Goal: Information Seeking & Learning: Learn about a topic

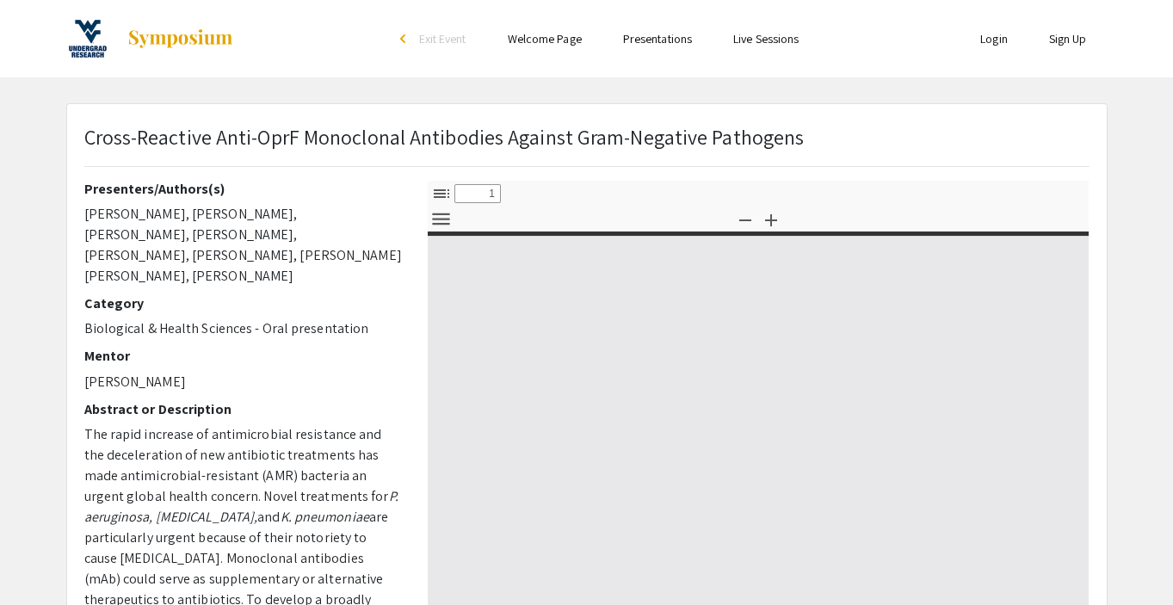
select select "custom"
type input "0"
select select "custom"
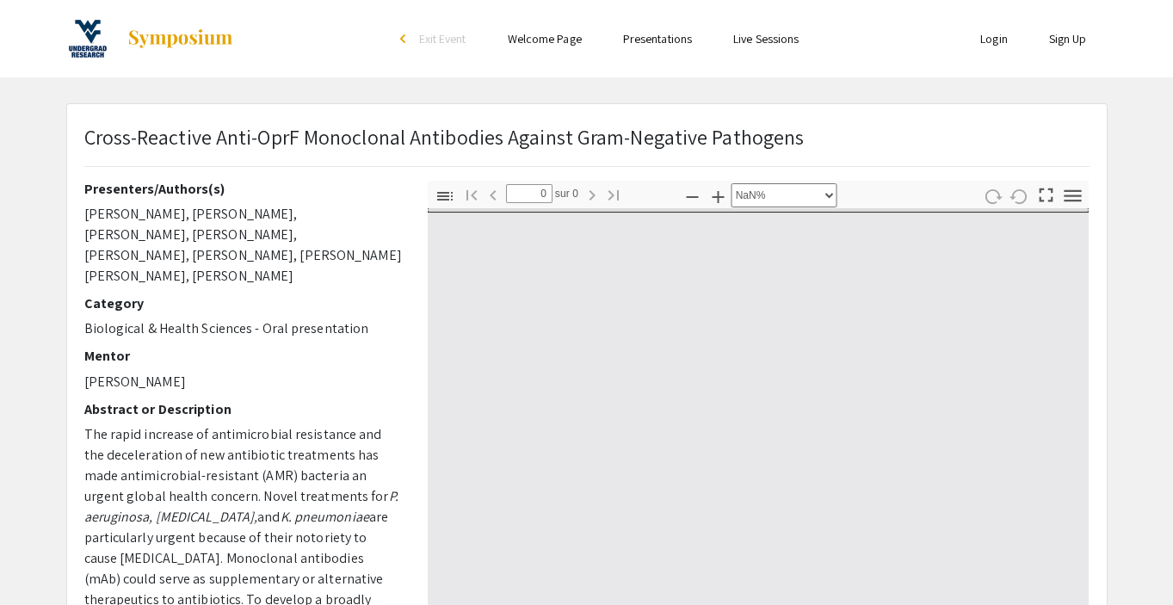
type input "1"
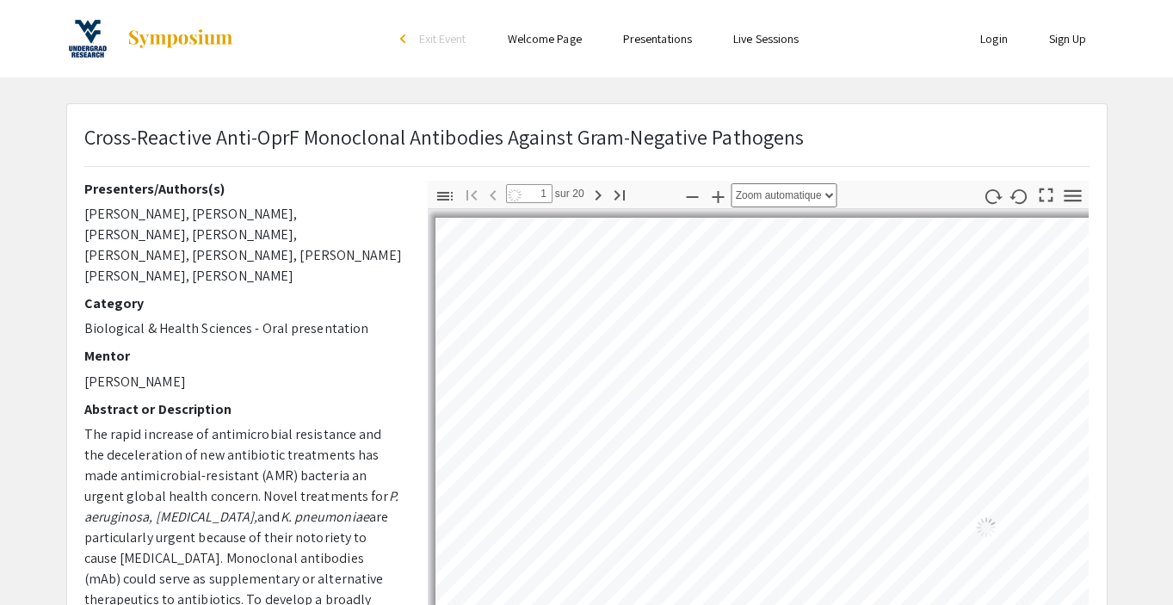
select select "auto"
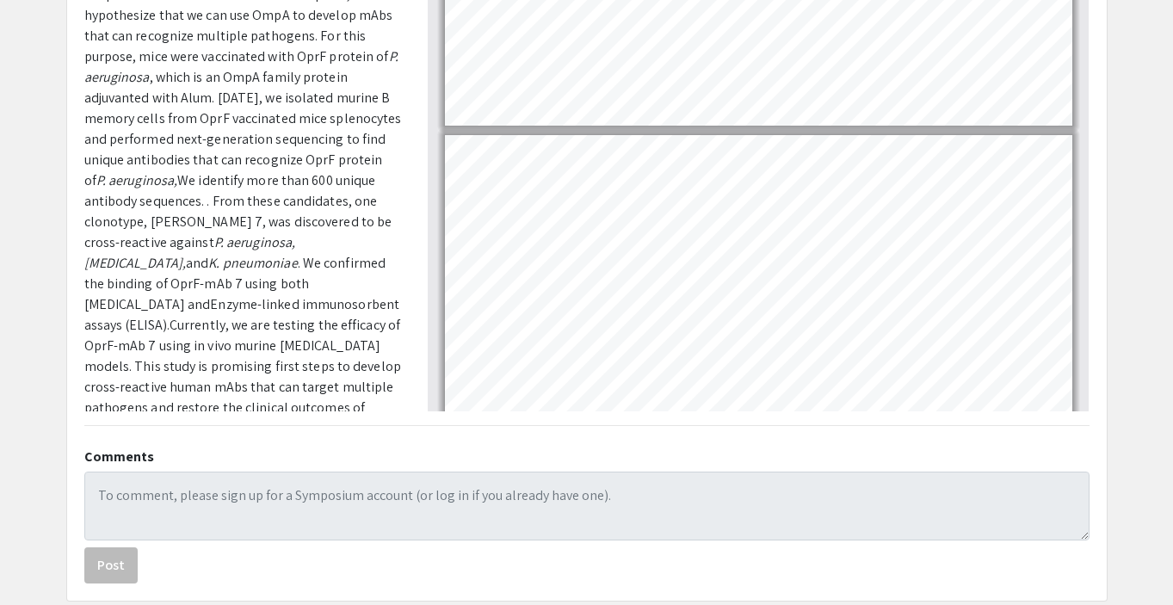
scroll to position [58, 0]
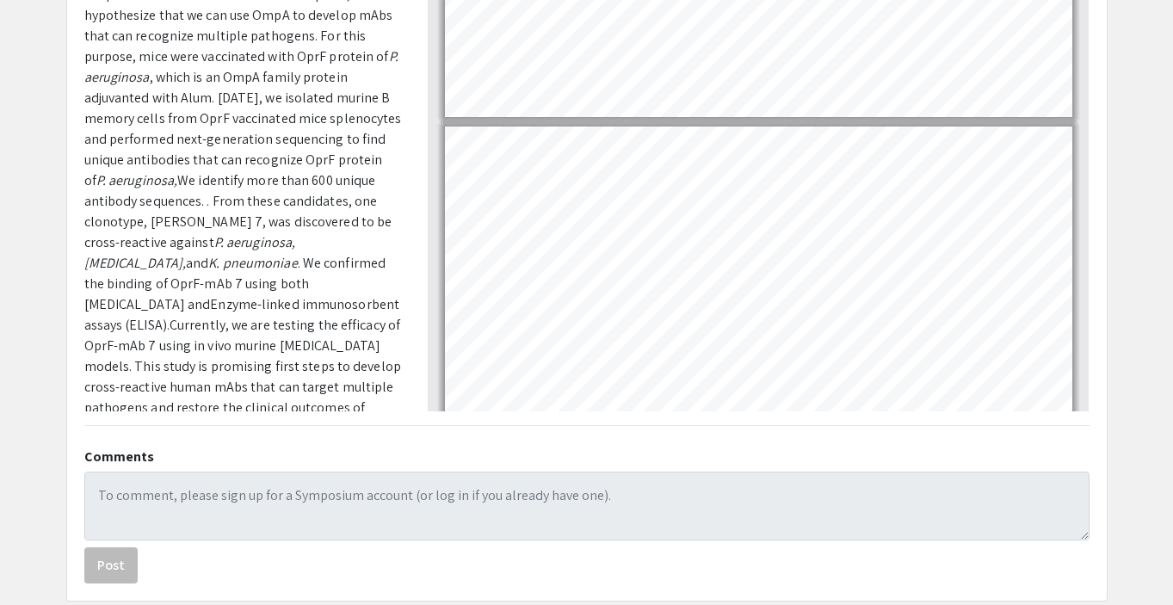
type input "1"
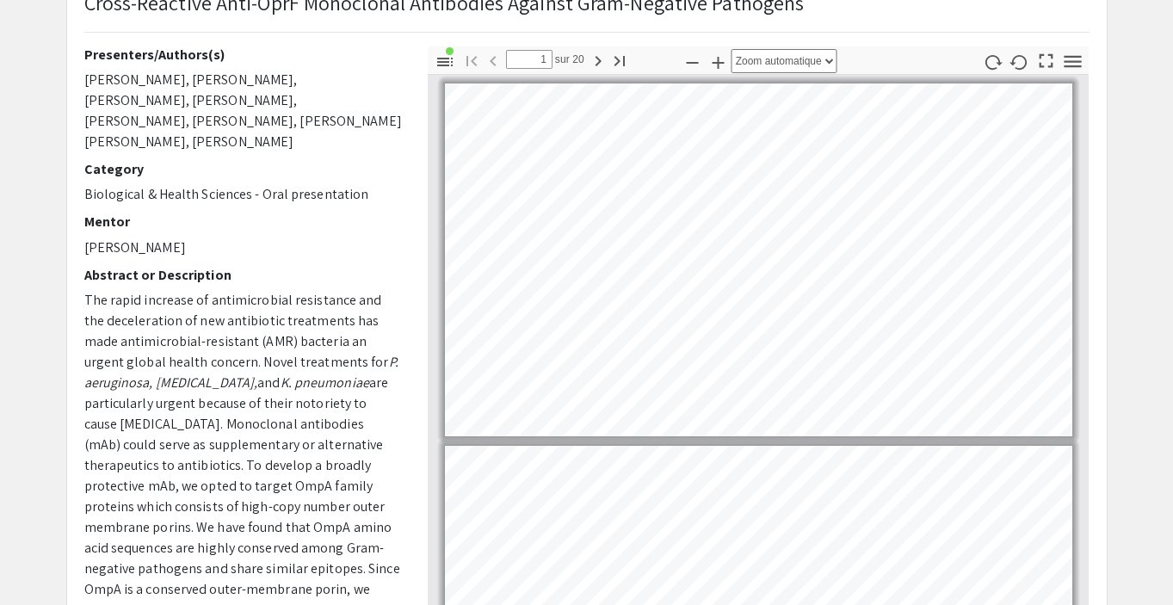
scroll to position [0, 0]
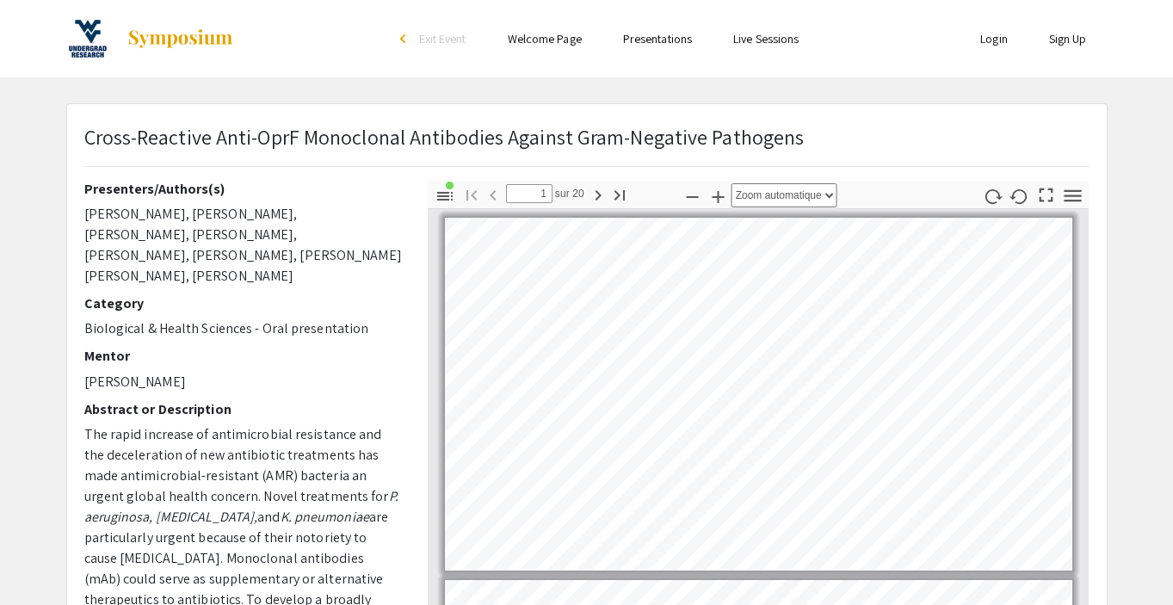
click at [667, 43] on link "Presentations" at bounding box center [657, 38] width 69 height 15
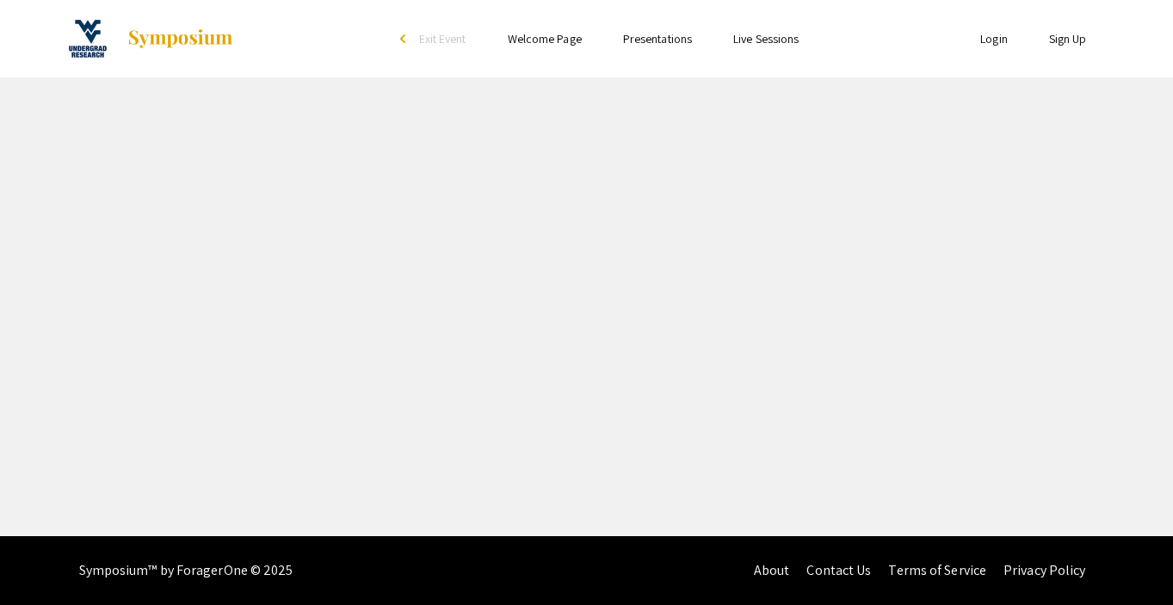
select select "custom"
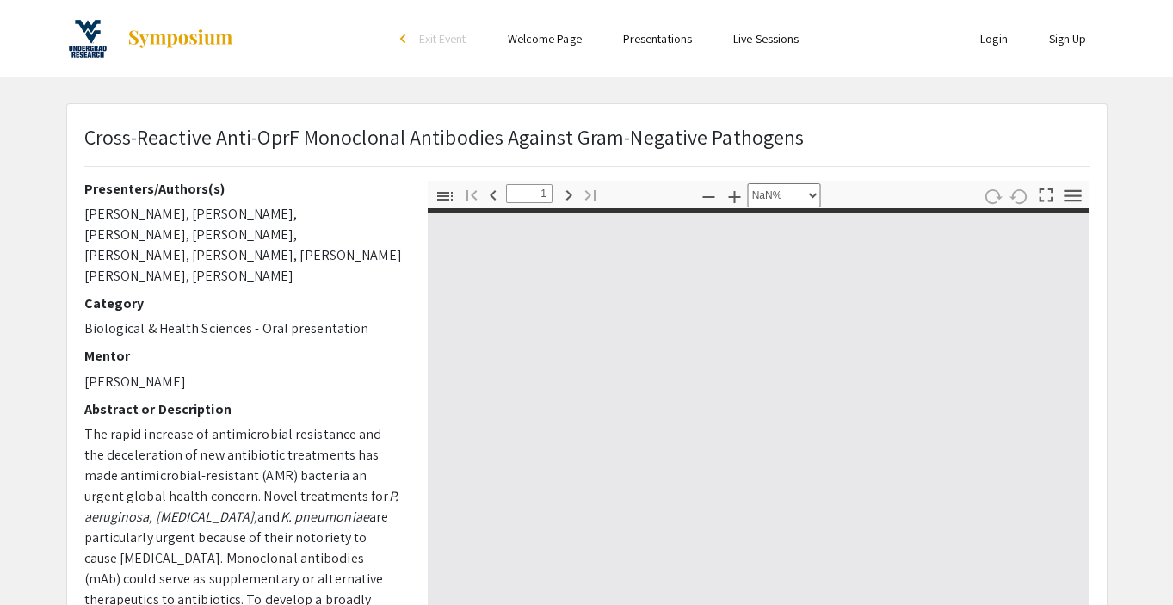
type input "0"
select select "custom"
type input "1"
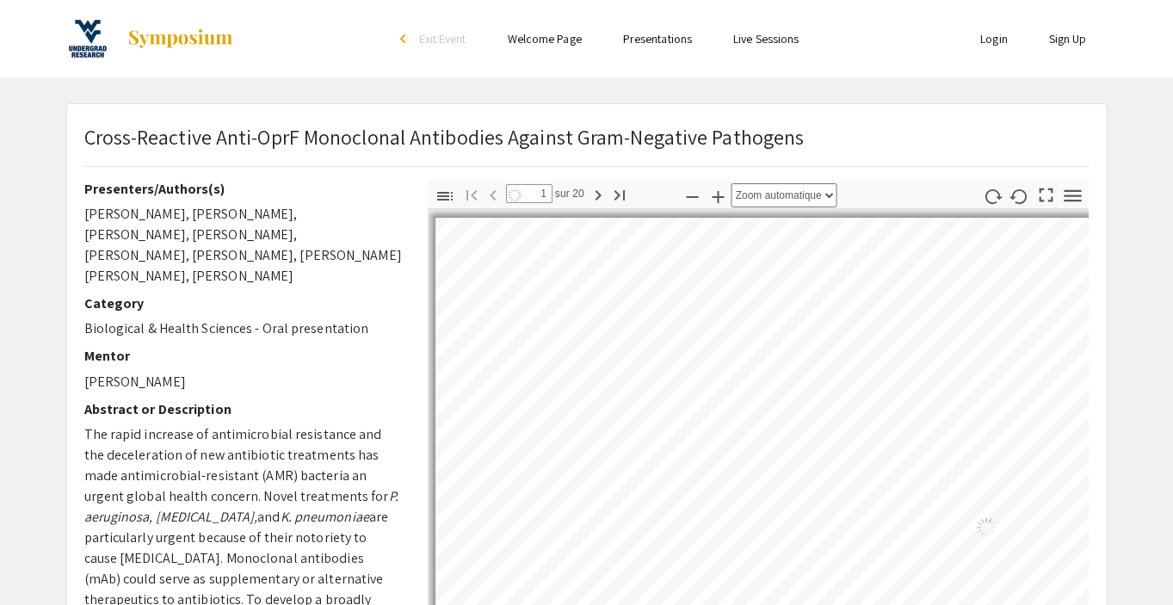
select select "auto"
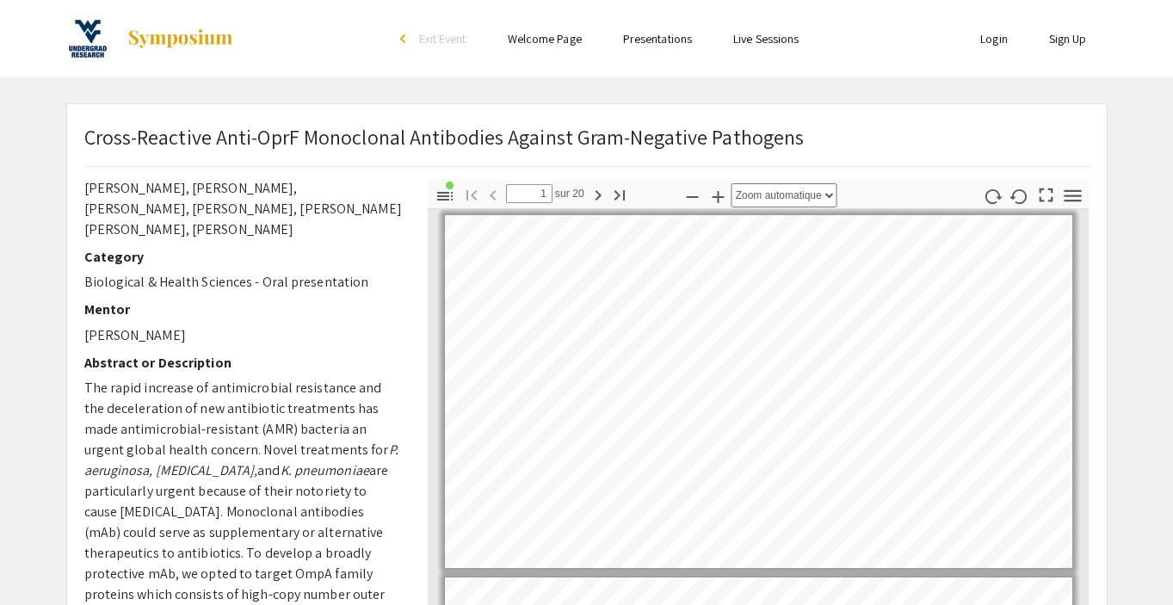
scroll to position [42, 0]
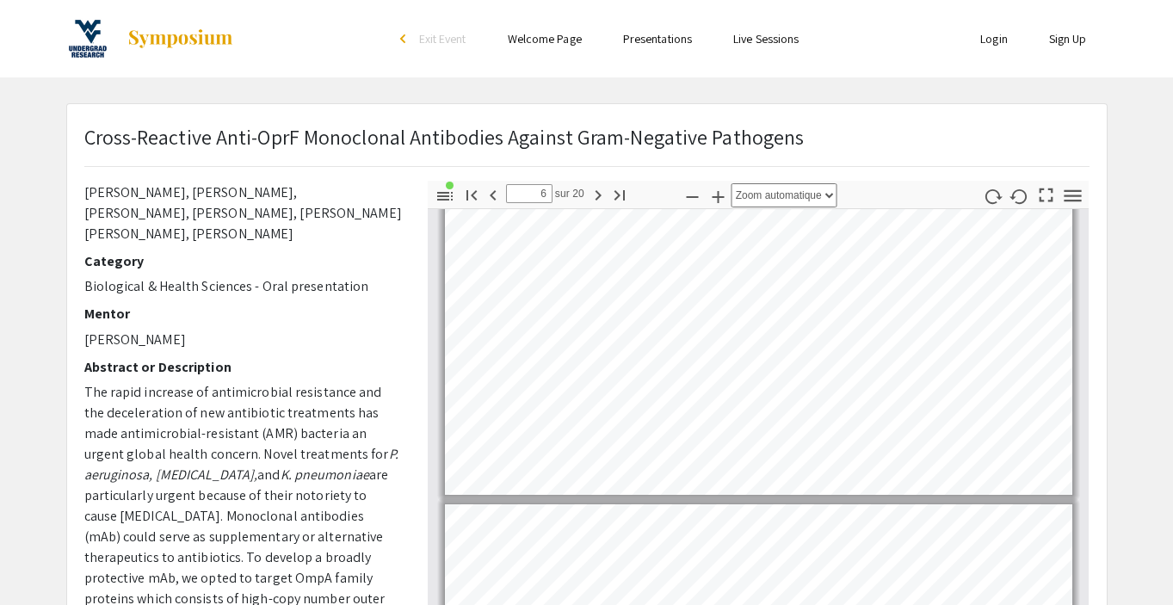
type input "7"
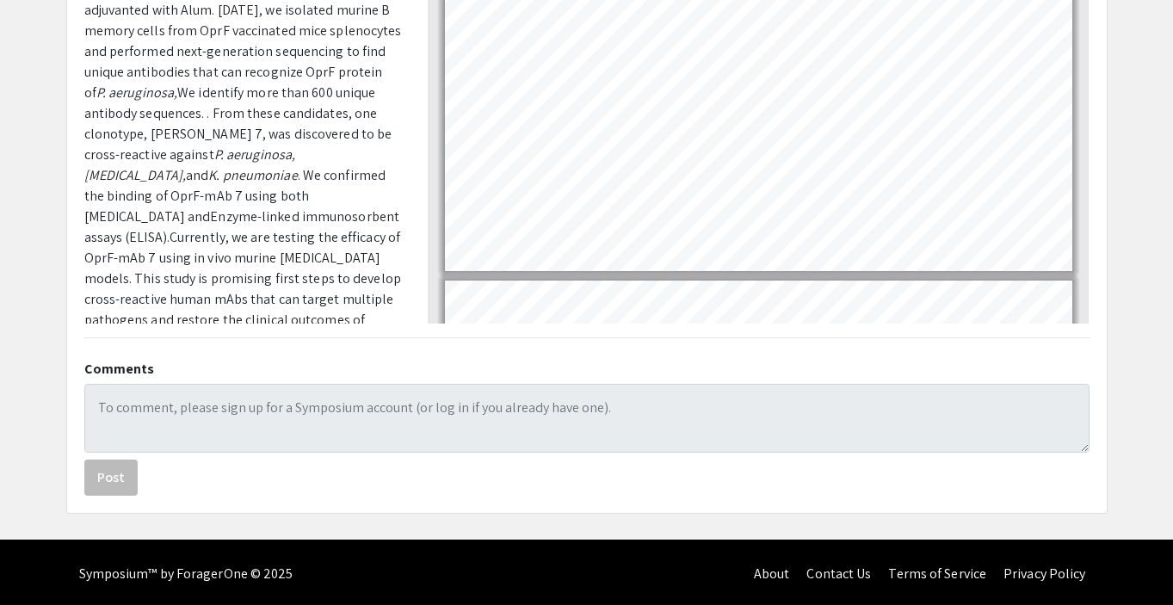
scroll to position [463, 0]
